Goal: Task Accomplishment & Management: Manage account settings

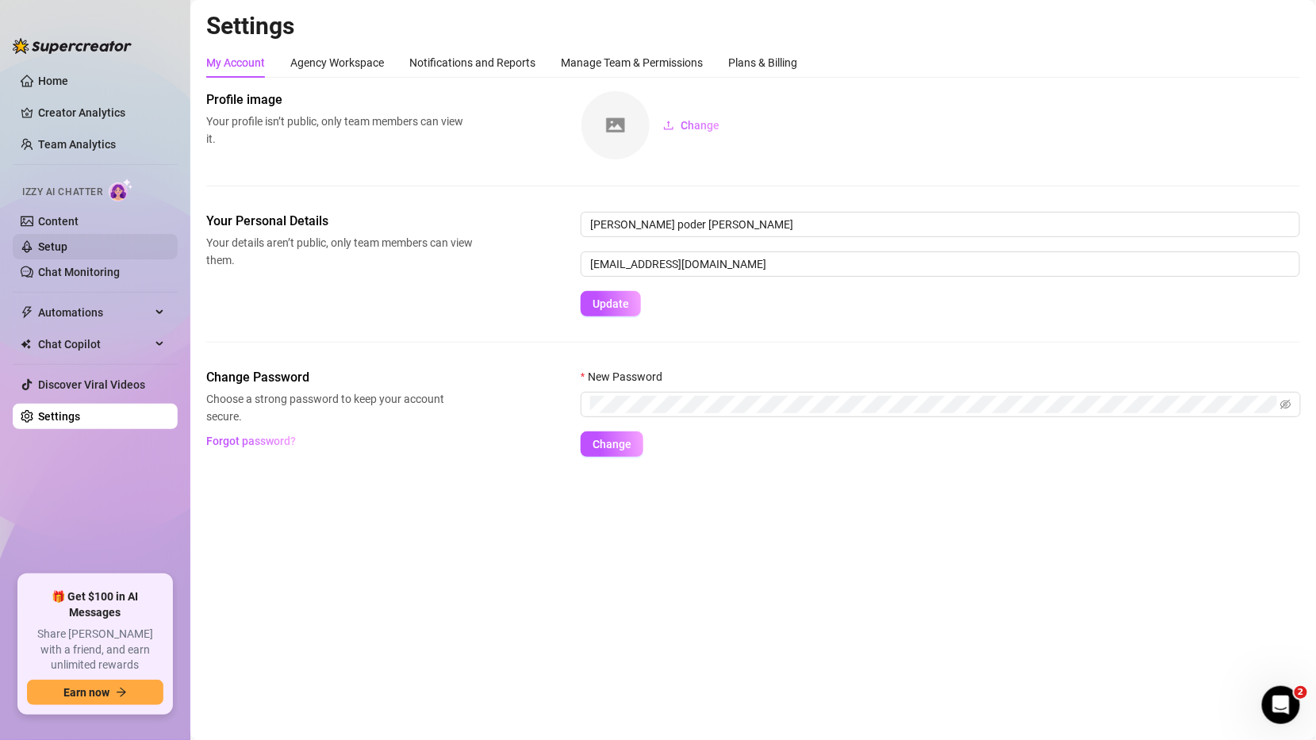
click at [67, 240] on link "Setup" at bounding box center [52, 246] width 29 height 13
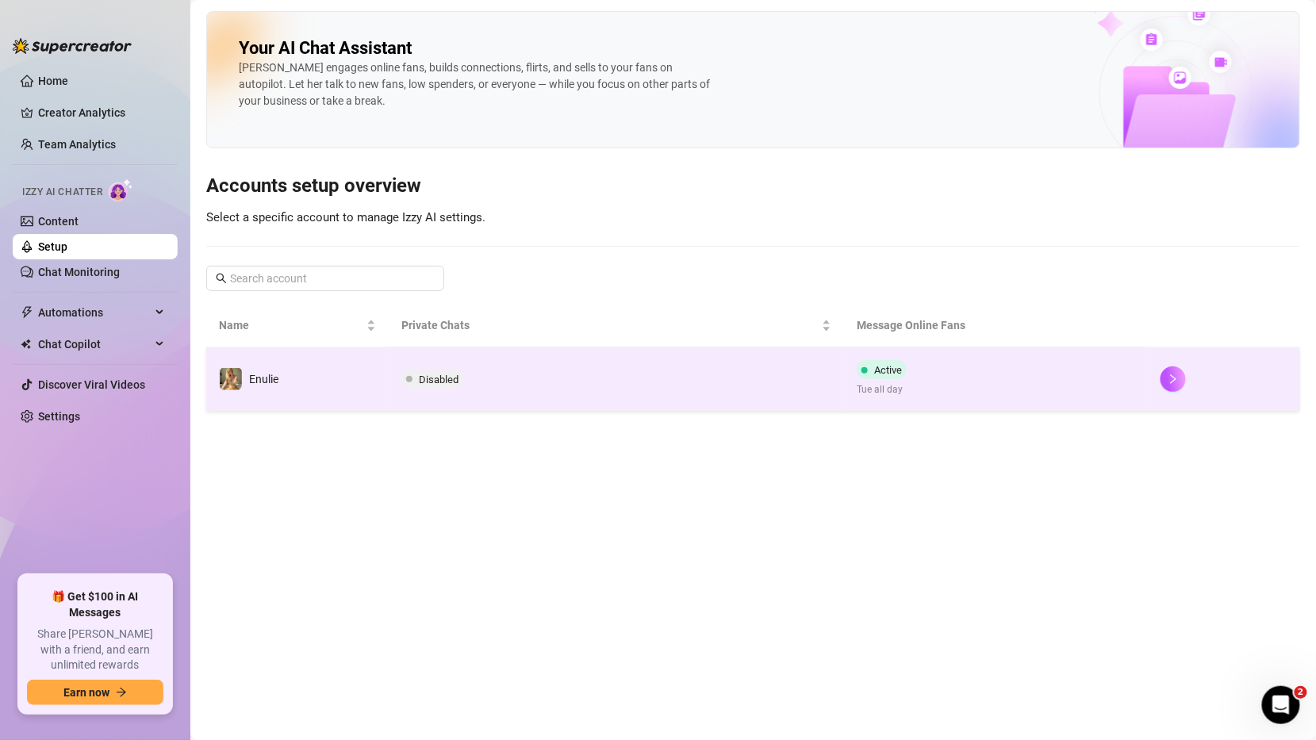
click at [563, 373] on td "Disabled" at bounding box center [617, 379] width 456 height 63
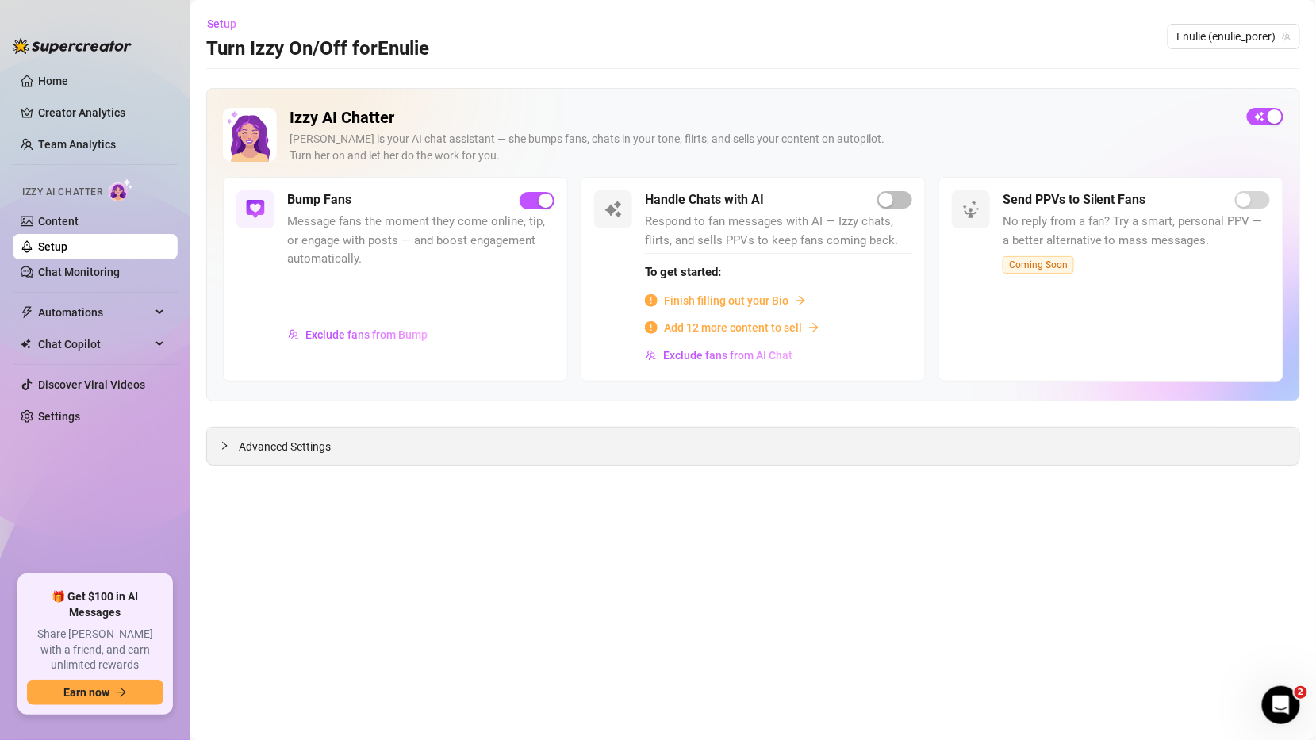
click at [232, 437] on div at bounding box center [229, 445] width 19 height 17
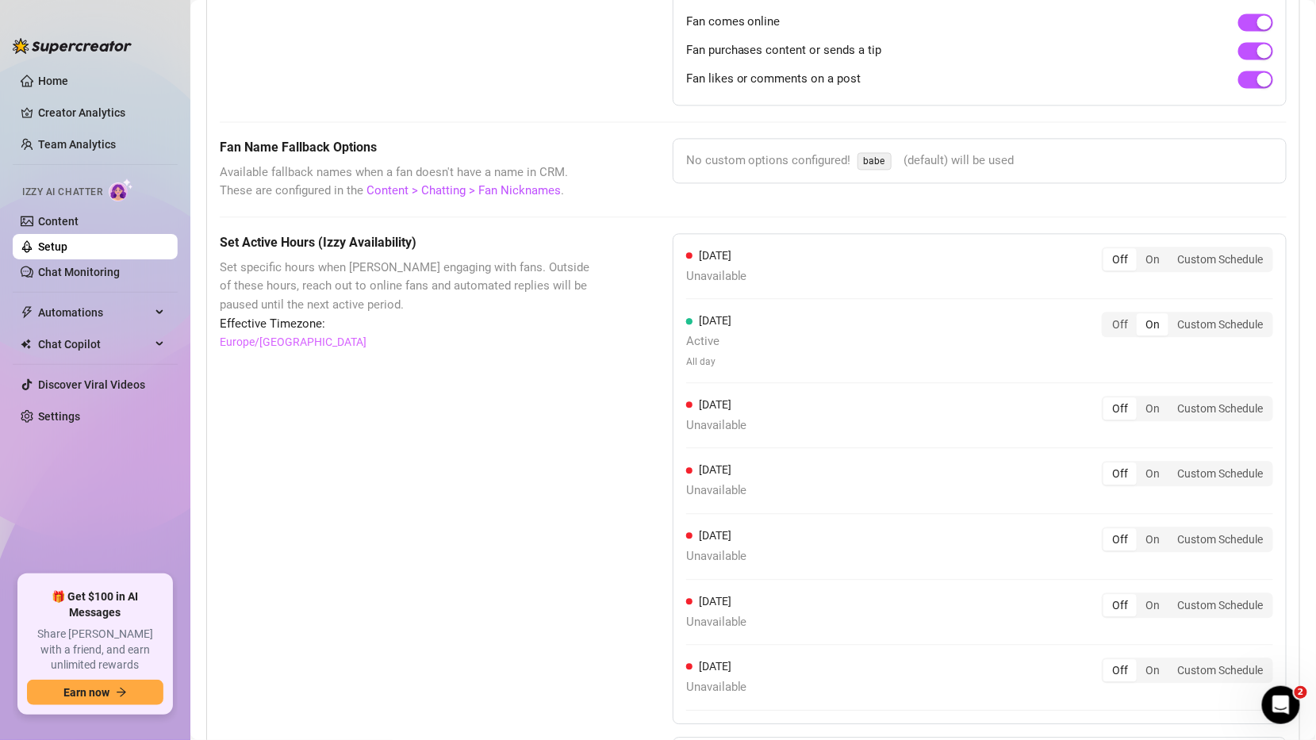
scroll to position [1357, 0]
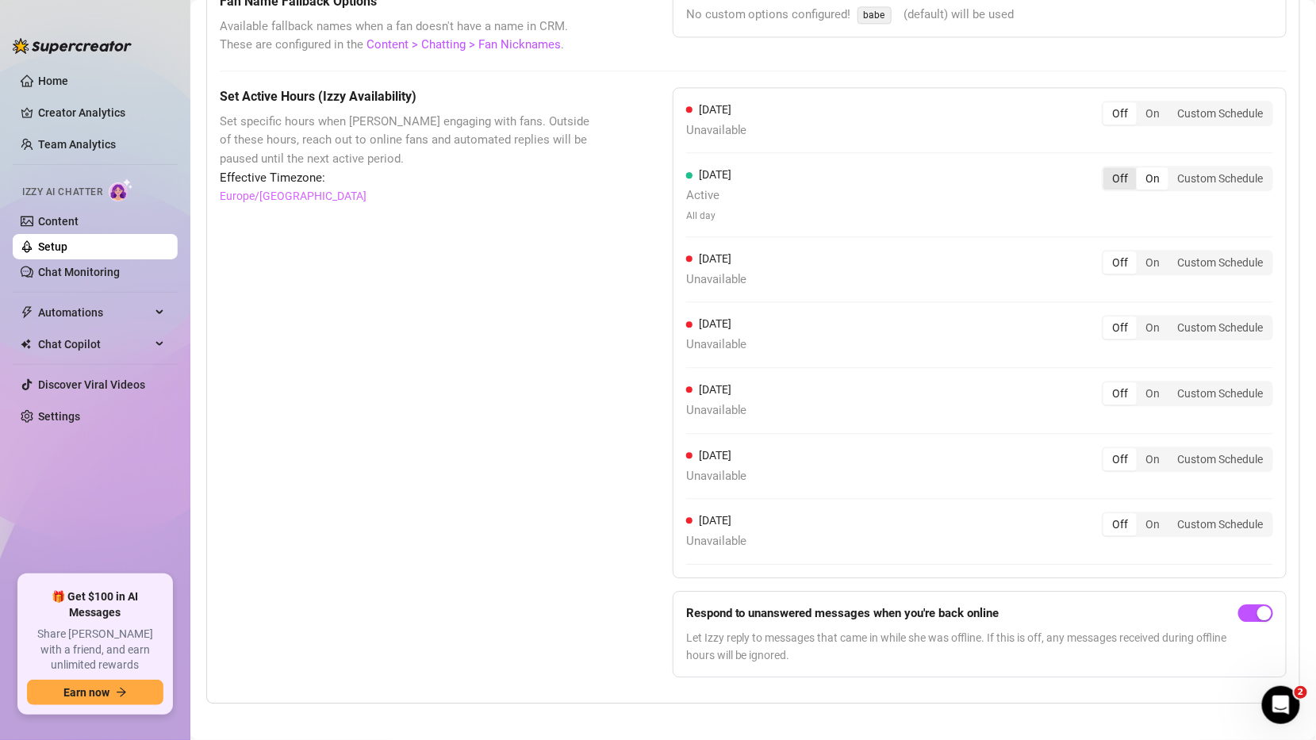
click at [1122, 171] on div "Off" at bounding box center [1120, 178] width 33 height 22
click at [1108, 170] on input "Off" at bounding box center [1108, 170] width 0 height 0
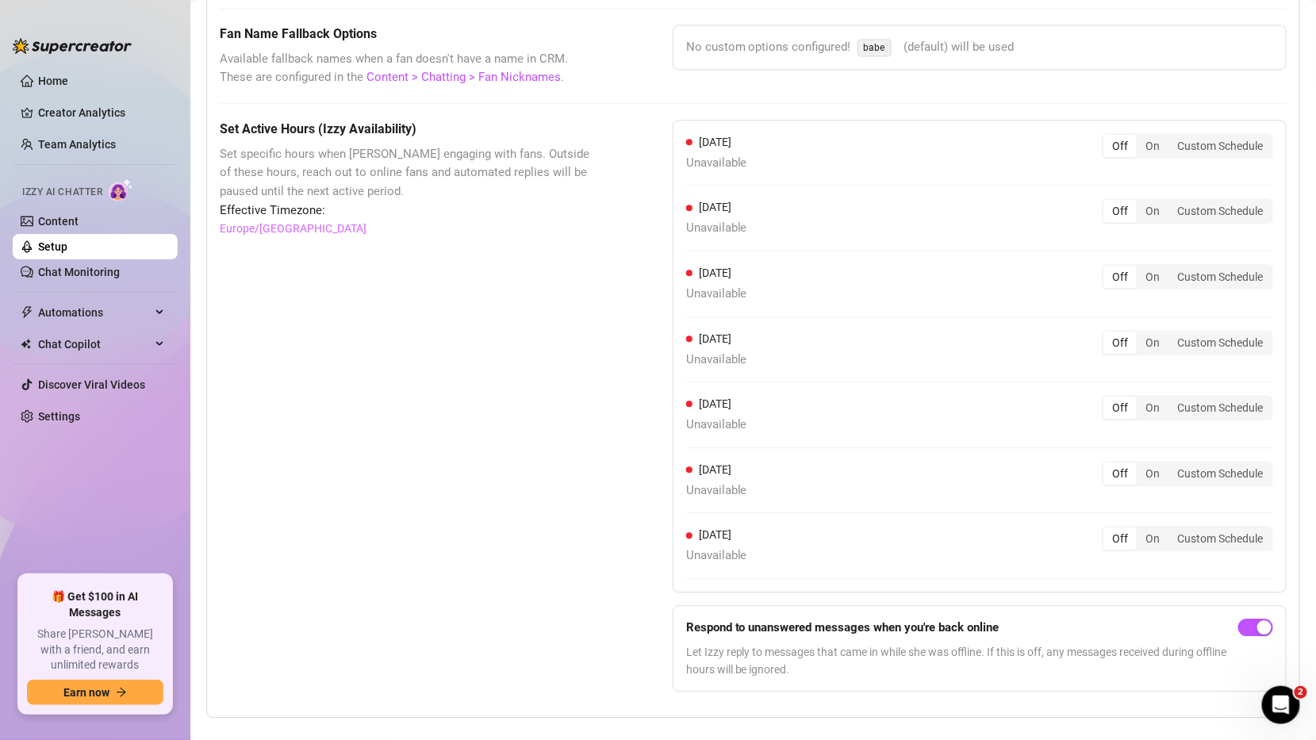
scroll to position [1339, 0]
